Goal: Task Accomplishment & Management: Complete application form

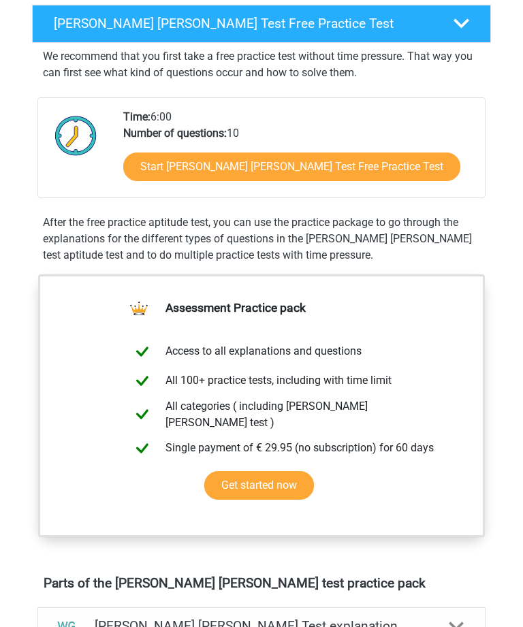
scroll to position [224, 0]
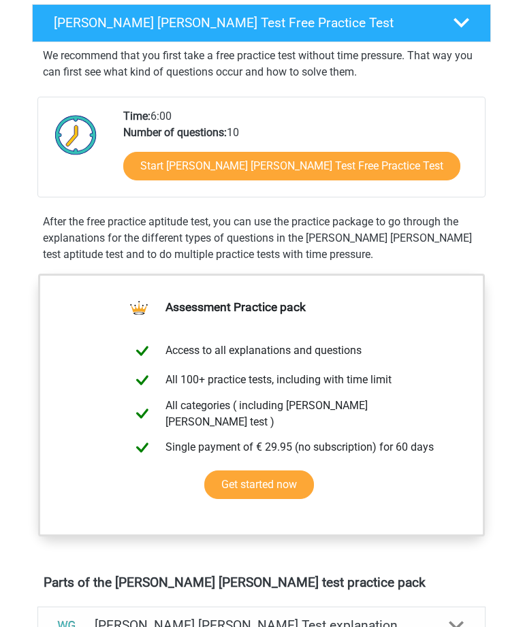
click at [259, 163] on link "Start Watson Glaser Test Free Practice Test" at bounding box center [291, 166] width 337 height 29
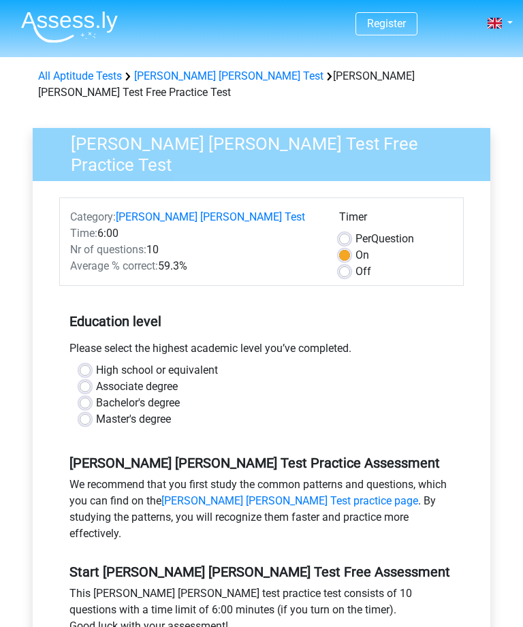
click at [383, 395] on div "Bachelor's degree" at bounding box center [261, 403] width 363 height 16
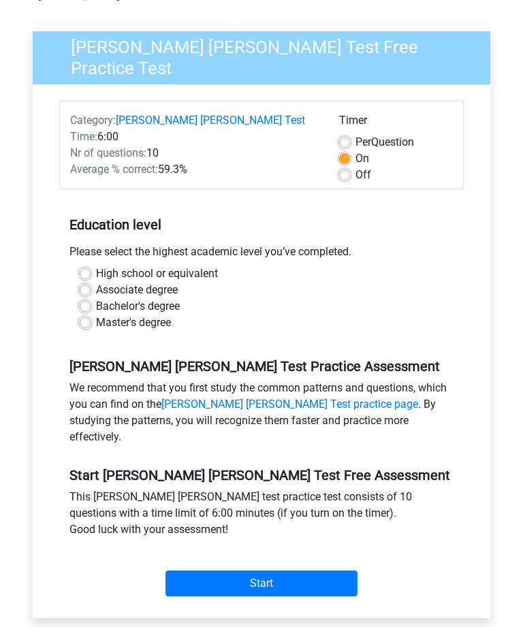
scroll to position [108, 0]
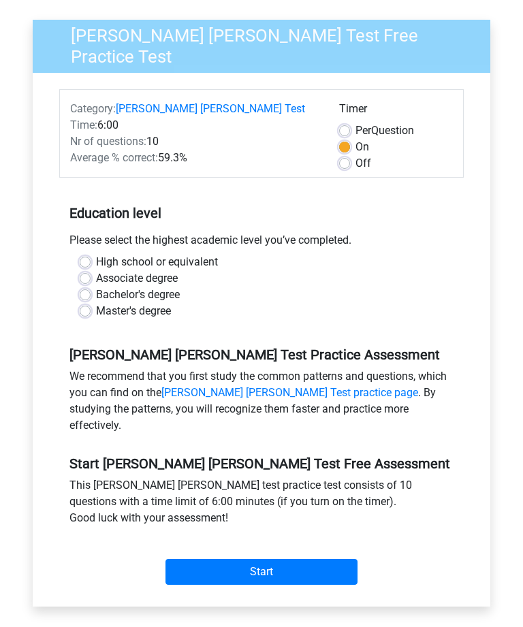
click at [275, 559] on input "Start" at bounding box center [261, 572] width 192 height 26
click at [279, 559] on input "Start" at bounding box center [261, 572] width 192 height 26
click at [282, 559] on input "Start" at bounding box center [261, 572] width 192 height 26
click at [96, 287] on label "Bachelor's degree" at bounding box center [138, 295] width 84 height 16
click at [86, 287] on input "Bachelor's degree" at bounding box center [85, 294] width 11 height 14
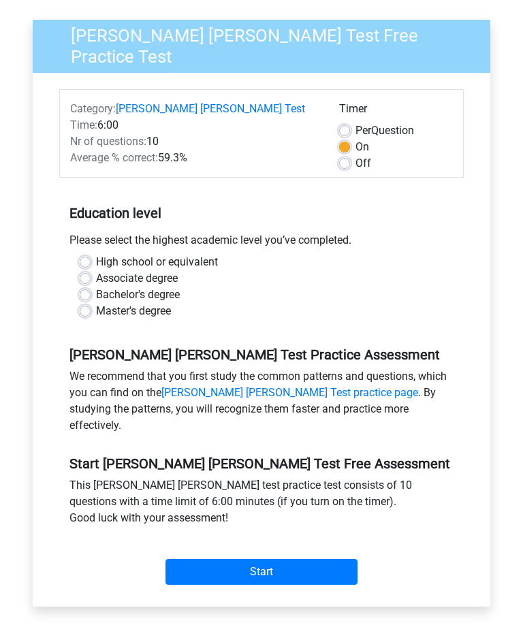
radio input "true"
click at [282, 559] on input "Start" at bounding box center [261, 572] width 192 height 26
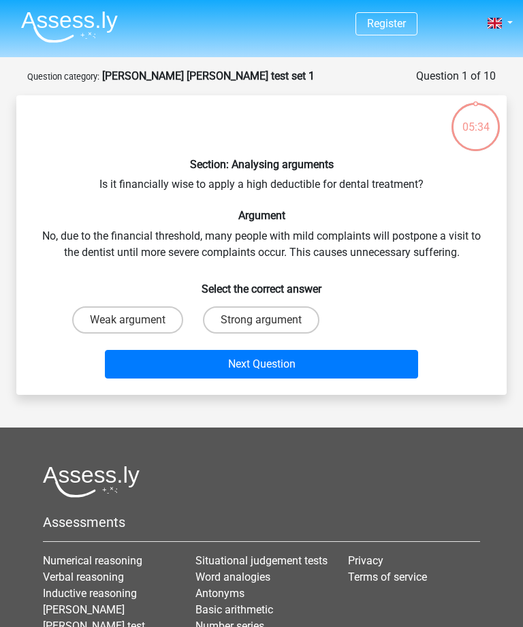
click at [143, 314] on label "Weak argument" at bounding box center [127, 319] width 111 height 27
click at [136, 320] on input "Weak argument" at bounding box center [131, 324] width 9 height 9
radio input "true"
click at [274, 366] on button "Next Question" at bounding box center [261, 364] width 312 height 29
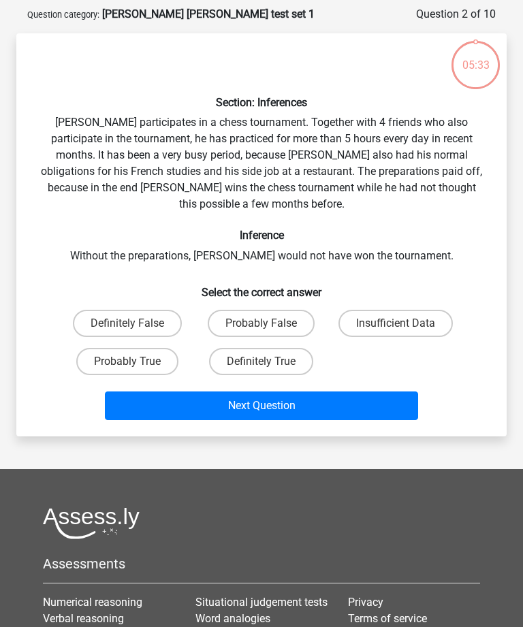
scroll to position [68, 0]
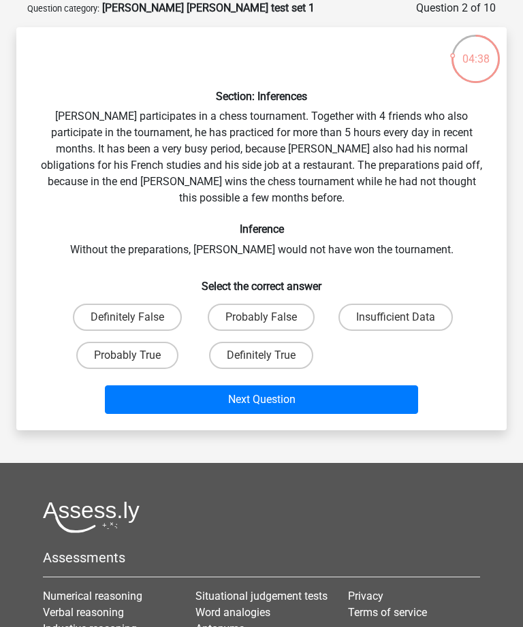
click at [130, 342] on label "Probably True" at bounding box center [127, 355] width 102 height 27
click at [130, 355] on input "Probably True" at bounding box center [131, 359] width 9 height 9
radio input "true"
click at [267, 385] on button "Next Question" at bounding box center [261, 399] width 312 height 29
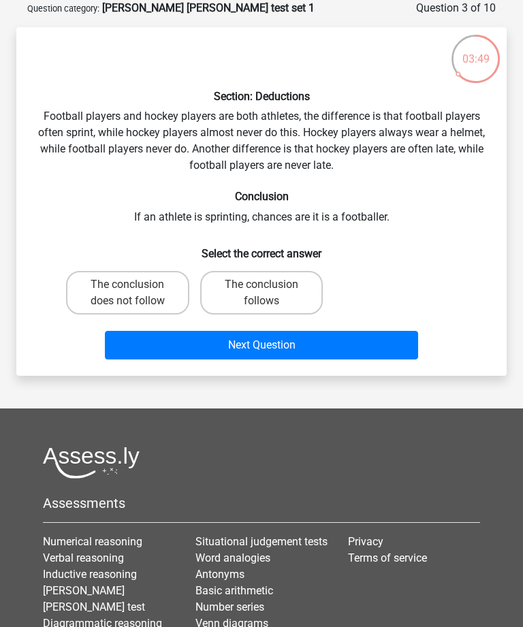
click at [272, 291] on label "The conclusion follows" at bounding box center [261, 293] width 123 height 44
click at [270, 291] on input "The conclusion follows" at bounding box center [265, 288] width 9 height 9
radio input "true"
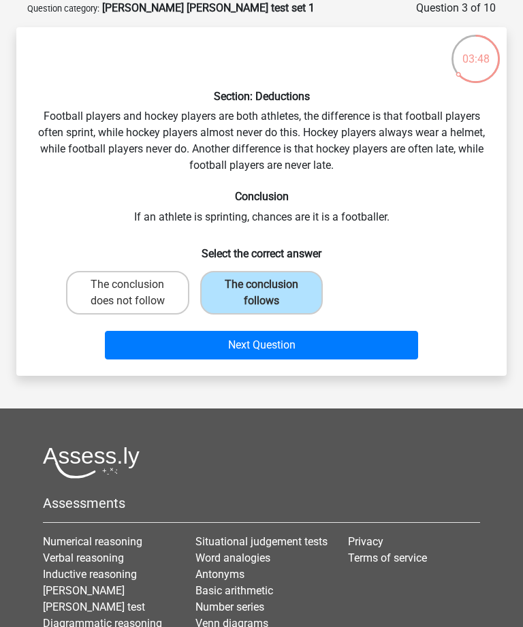
click at [285, 348] on button "Next Question" at bounding box center [261, 345] width 312 height 29
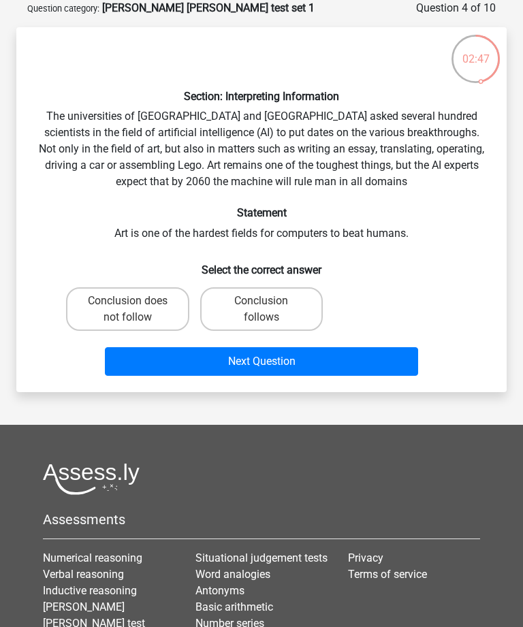
click at [266, 305] on input "Conclusion follows" at bounding box center [265, 305] width 9 height 9
radio input "true"
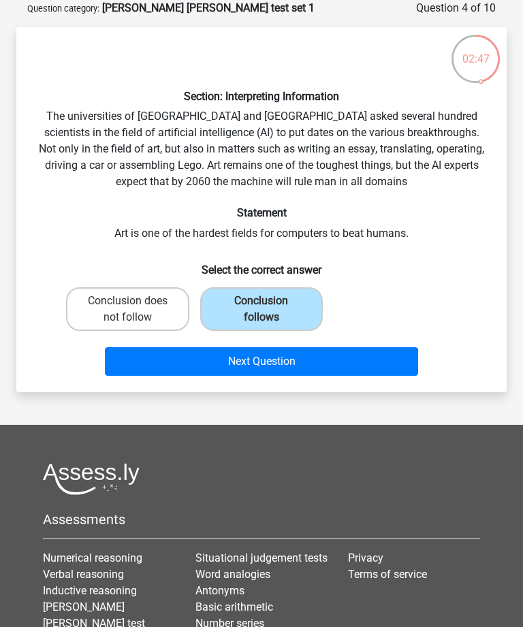
click at [277, 367] on button "Next Question" at bounding box center [261, 361] width 312 height 29
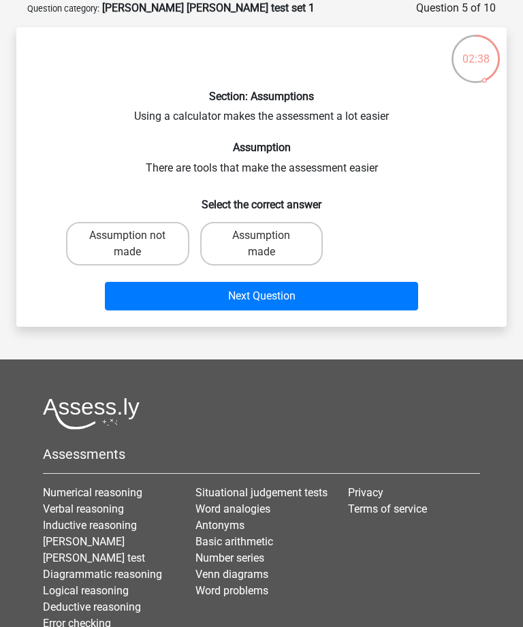
click at [281, 240] on label "Assumption made" at bounding box center [261, 244] width 123 height 44
click at [270, 240] on input "Assumption made" at bounding box center [265, 239] width 9 height 9
radio input "true"
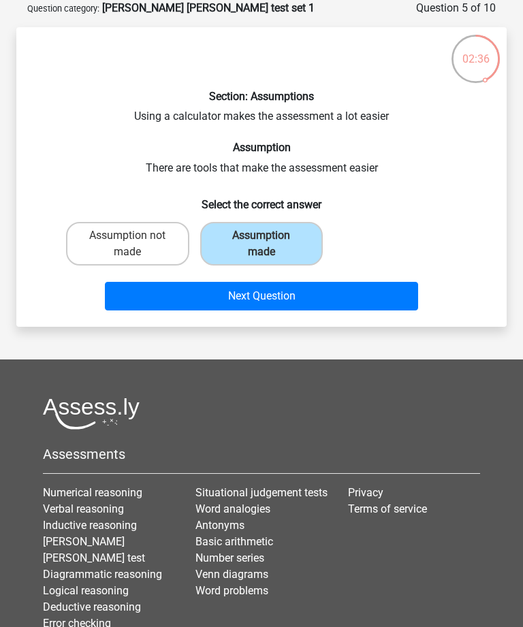
click at [297, 299] on button "Next Question" at bounding box center [261, 296] width 312 height 29
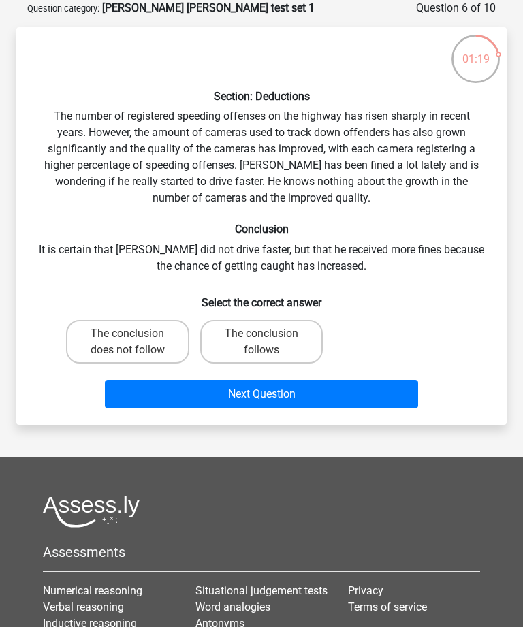
click at [144, 341] on label "The conclusion does not follow" at bounding box center [127, 342] width 123 height 44
click at [136, 341] on input "The conclusion does not follow" at bounding box center [131, 337] width 9 height 9
radio input "true"
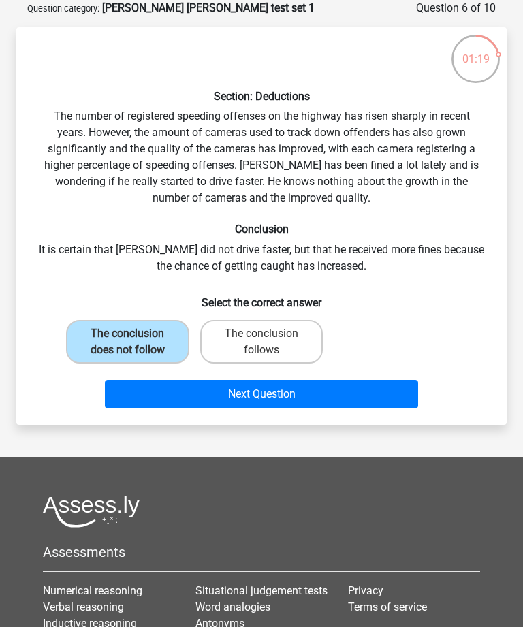
click at [275, 389] on button "Next Question" at bounding box center [261, 394] width 312 height 29
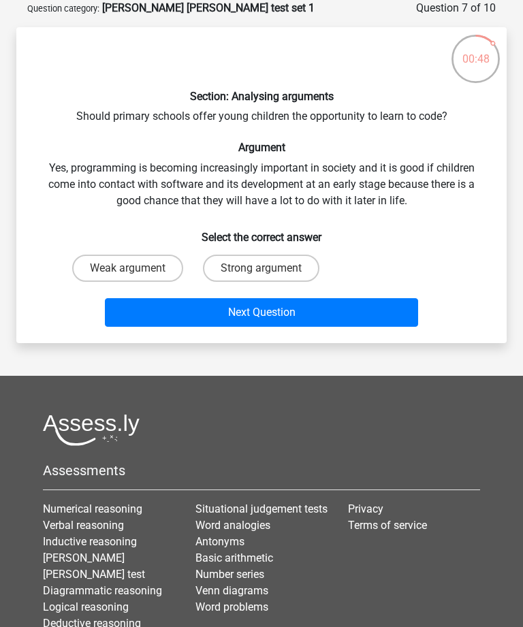
click at [267, 268] on input "Strong argument" at bounding box center [265, 272] width 9 height 9
radio input "true"
click at [278, 325] on button "Next Question" at bounding box center [261, 312] width 312 height 29
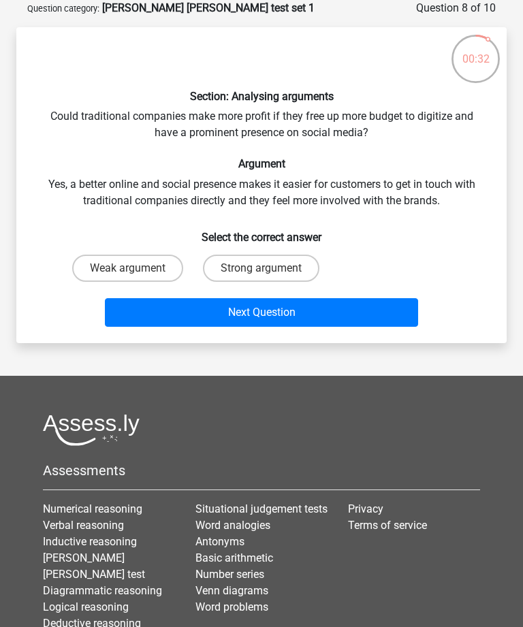
click at [270, 272] on input "Strong argument" at bounding box center [265, 272] width 9 height 9
radio input "true"
click at [278, 327] on button "Next Question" at bounding box center [261, 312] width 312 height 29
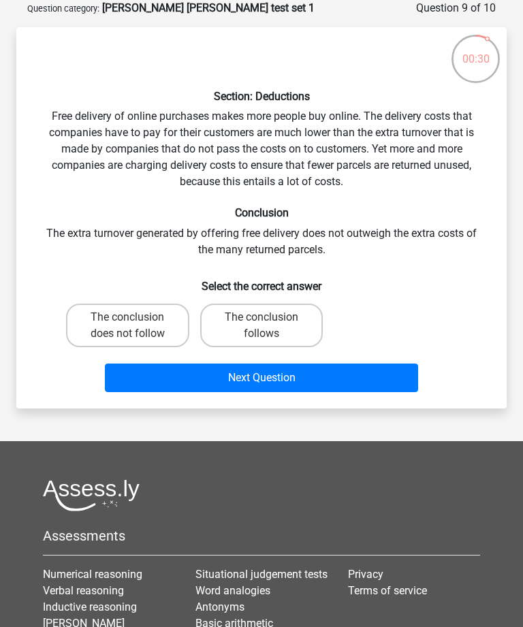
click at [270, 368] on button "Next Question" at bounding box center [261, 377] width 312 height 29
click at [276, 324] on label "The conclusion follows" at bounding box center [261, 326] width 123 height 44
click at [270, 324] on input "The conclusion follows" at bounding box center [265, 321] width 9 height 9
radio input "true"
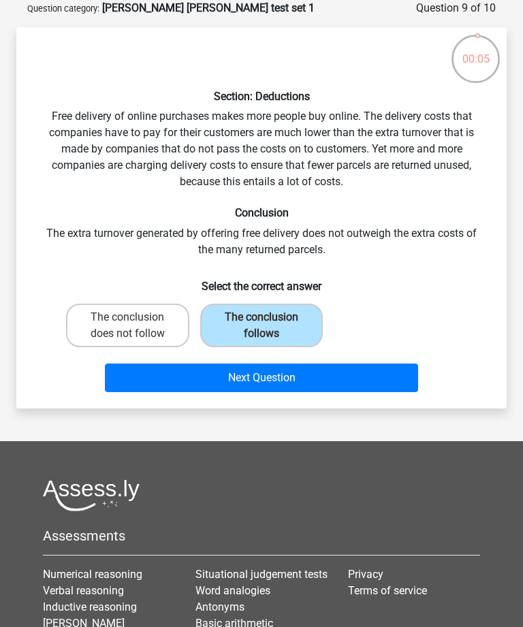
click at [273, 378] on button "Next Question" at bounding box center [261, 377] width 312 height 29
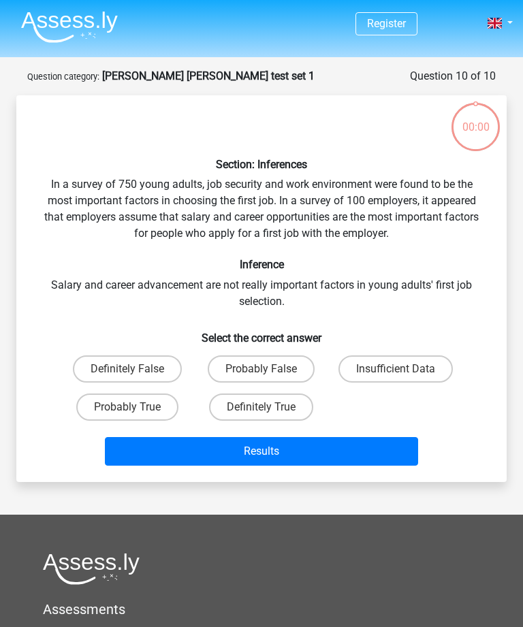
scroll to position [68, 0]
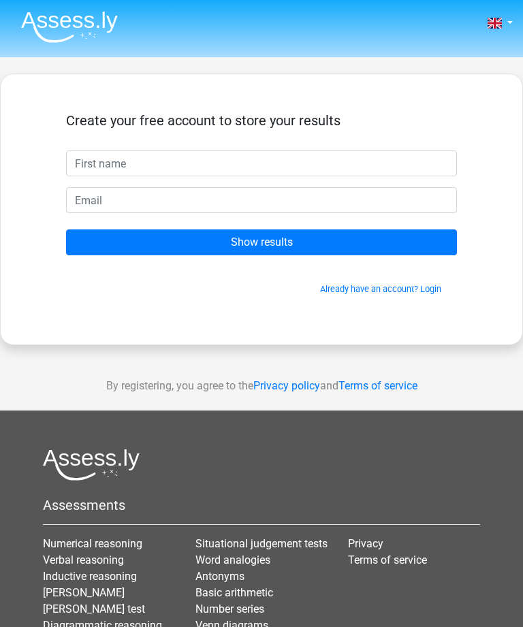
click at [183, 159] on input "text" at bounding box center [261, 163] width 391 height 26
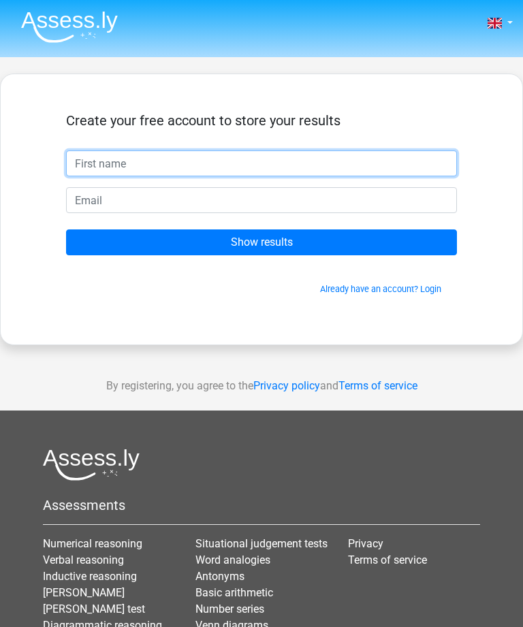
type input "[PERSON_NAME]"
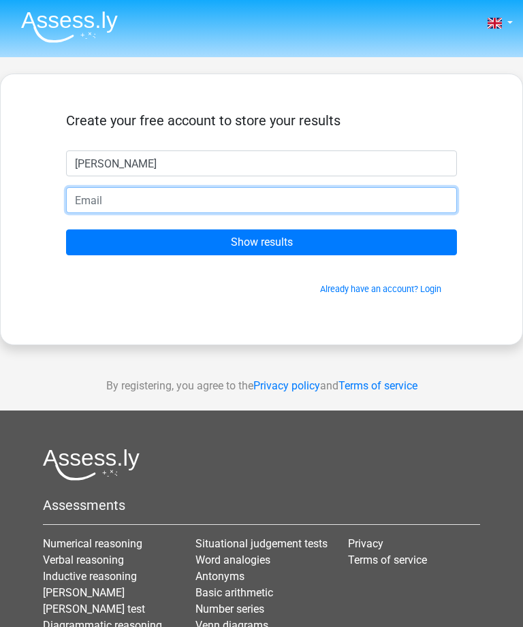
type input "[EMAIL_ADDRESS][DOMAIN_NAME]"
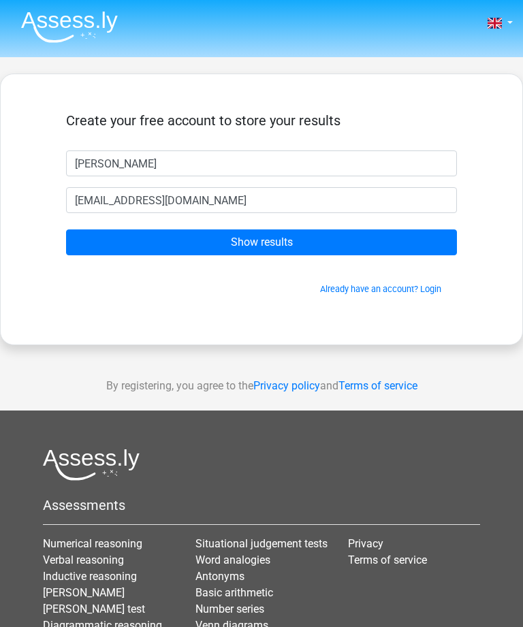
click at [267, 236] on input "Show results" at bounding box center [261, 242] width 391 height 26
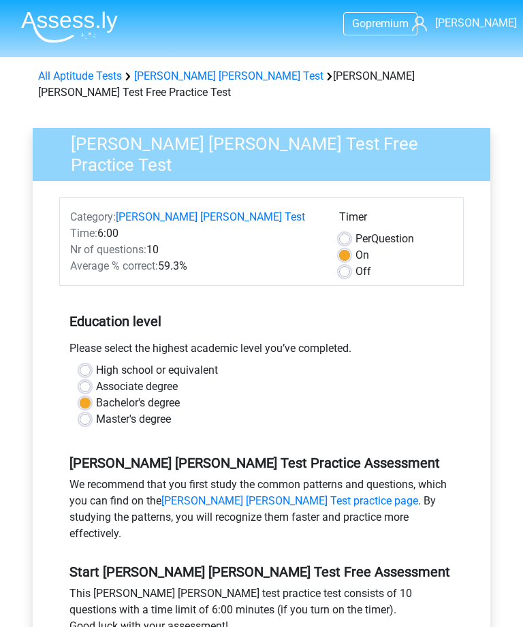
scroll to position [152, 0]
